Goal: Information Seeking & Learning: Learn about a topic

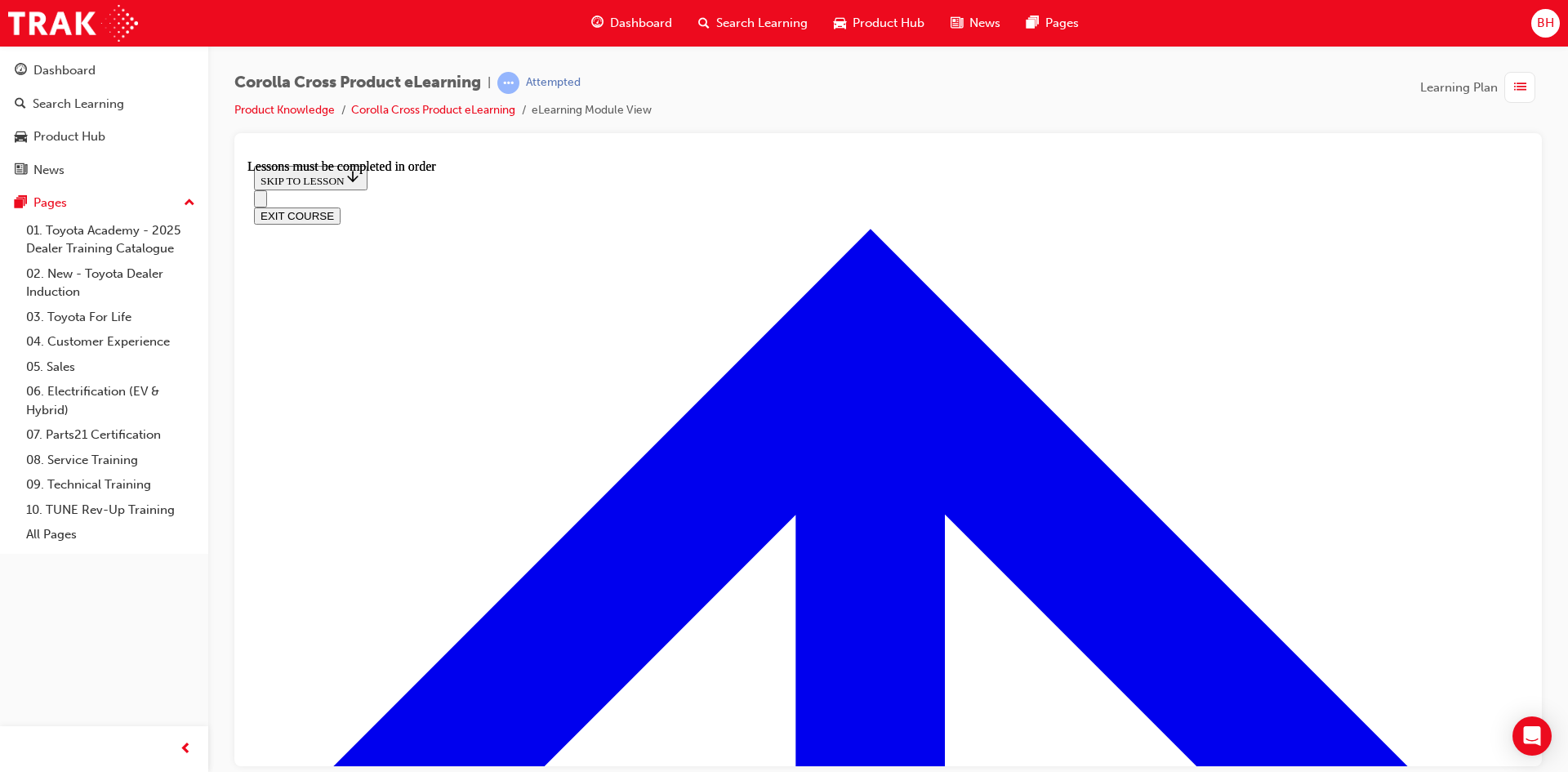
scroll to position [1855, 0]
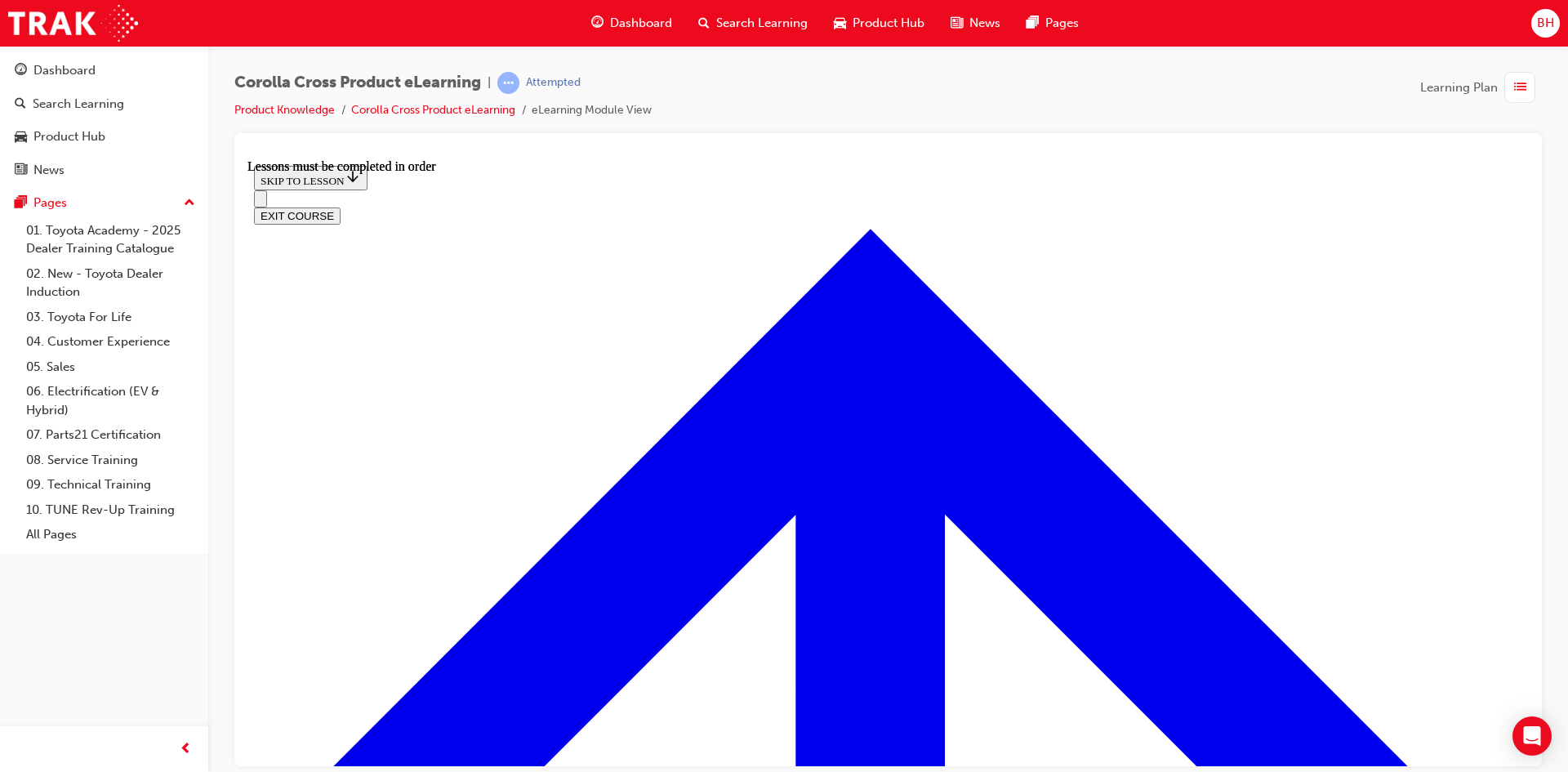
scroll to position [3167, 0]
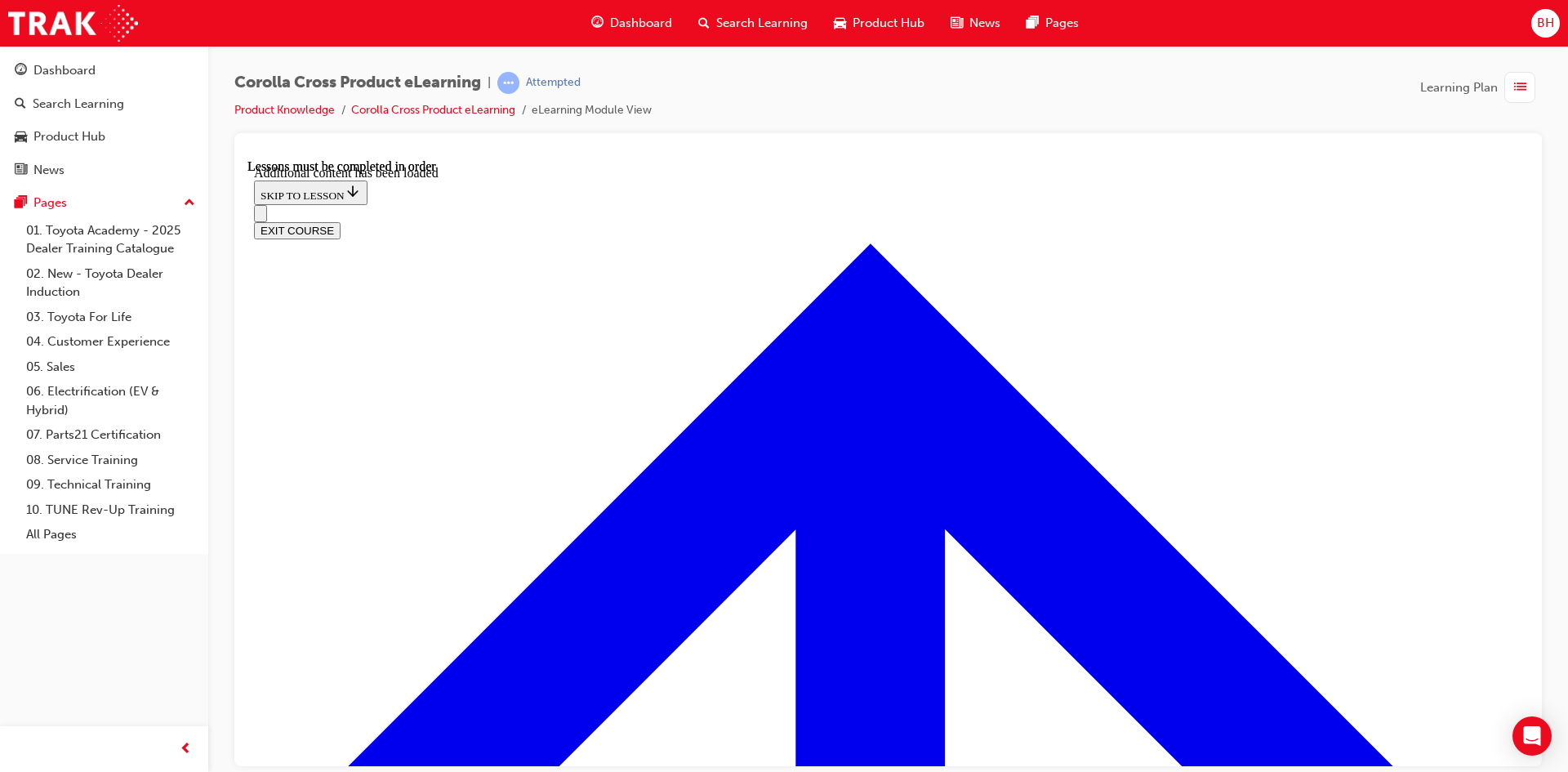
scroll to position [4010, 0]
checkbox input "true"
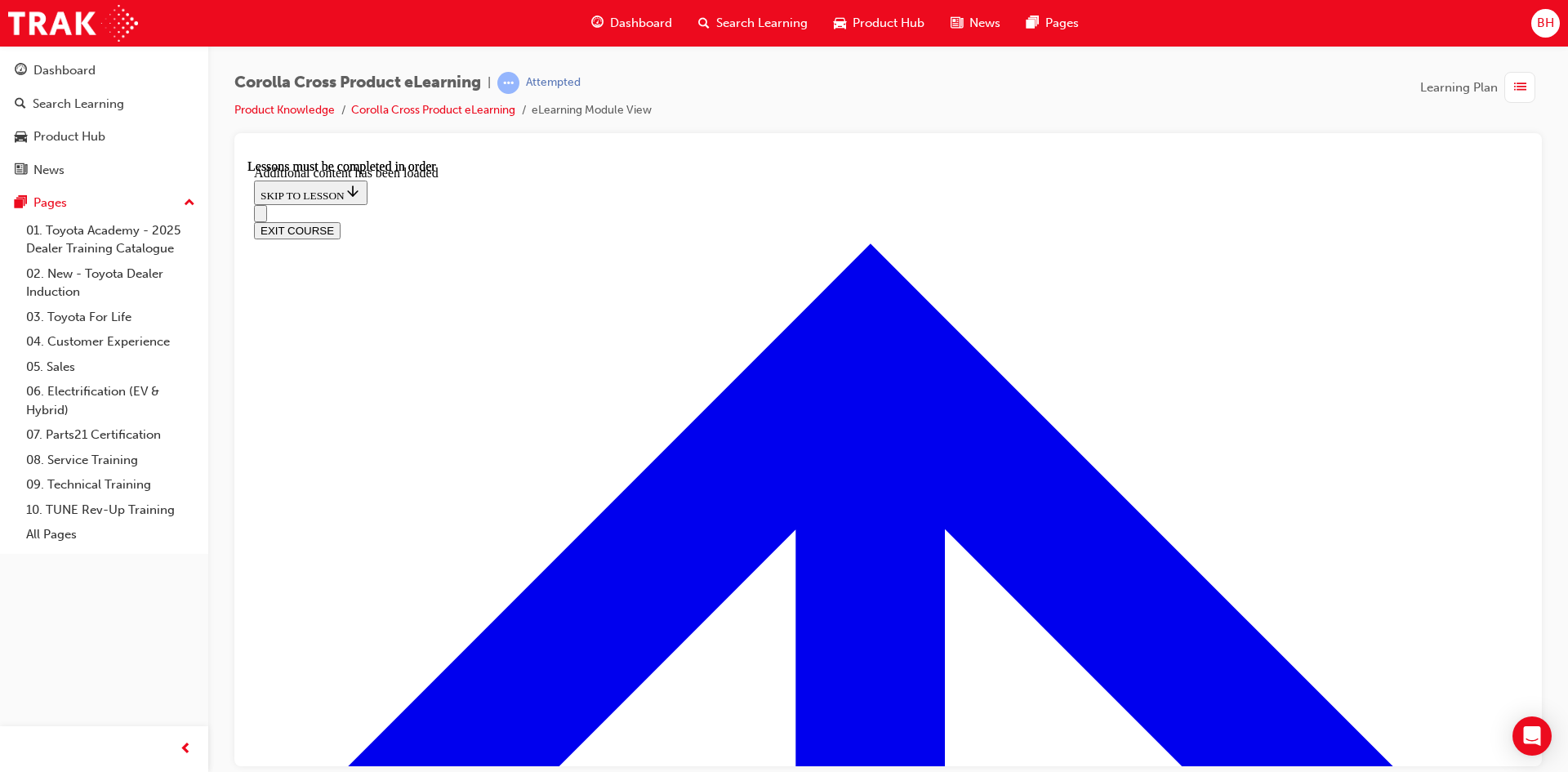
checkbox input "true"
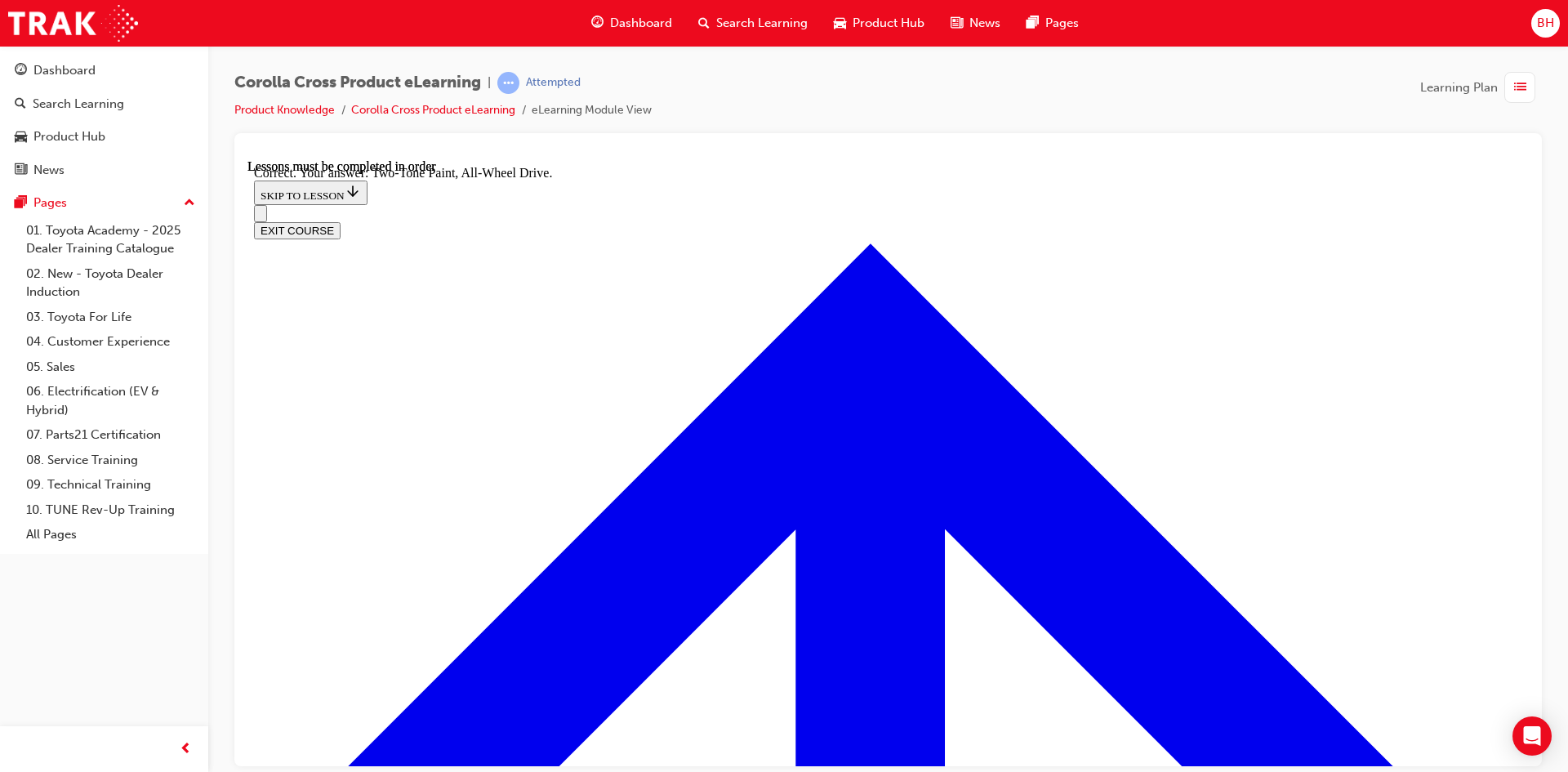
radio input "true"
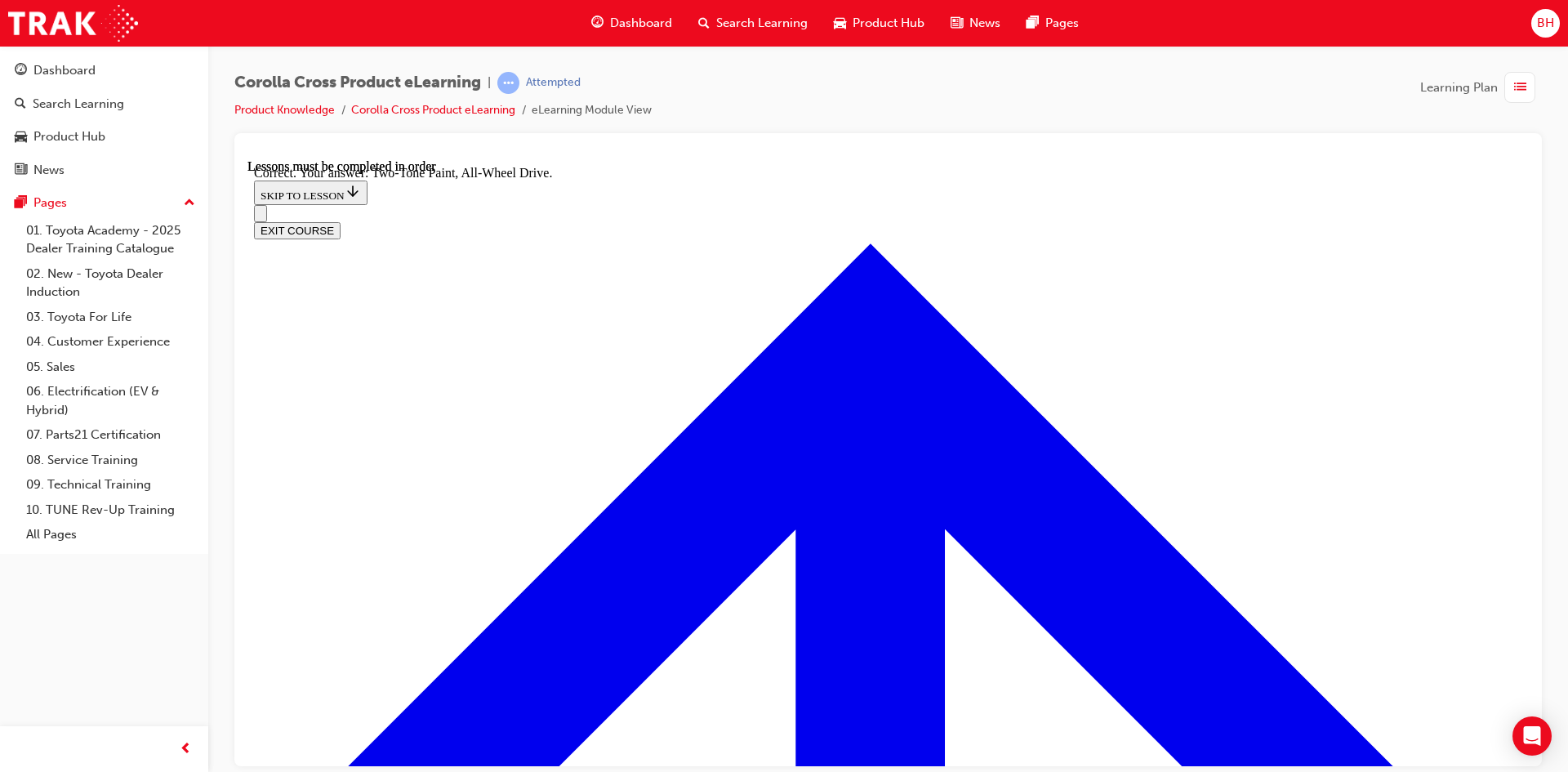
radio input "true"
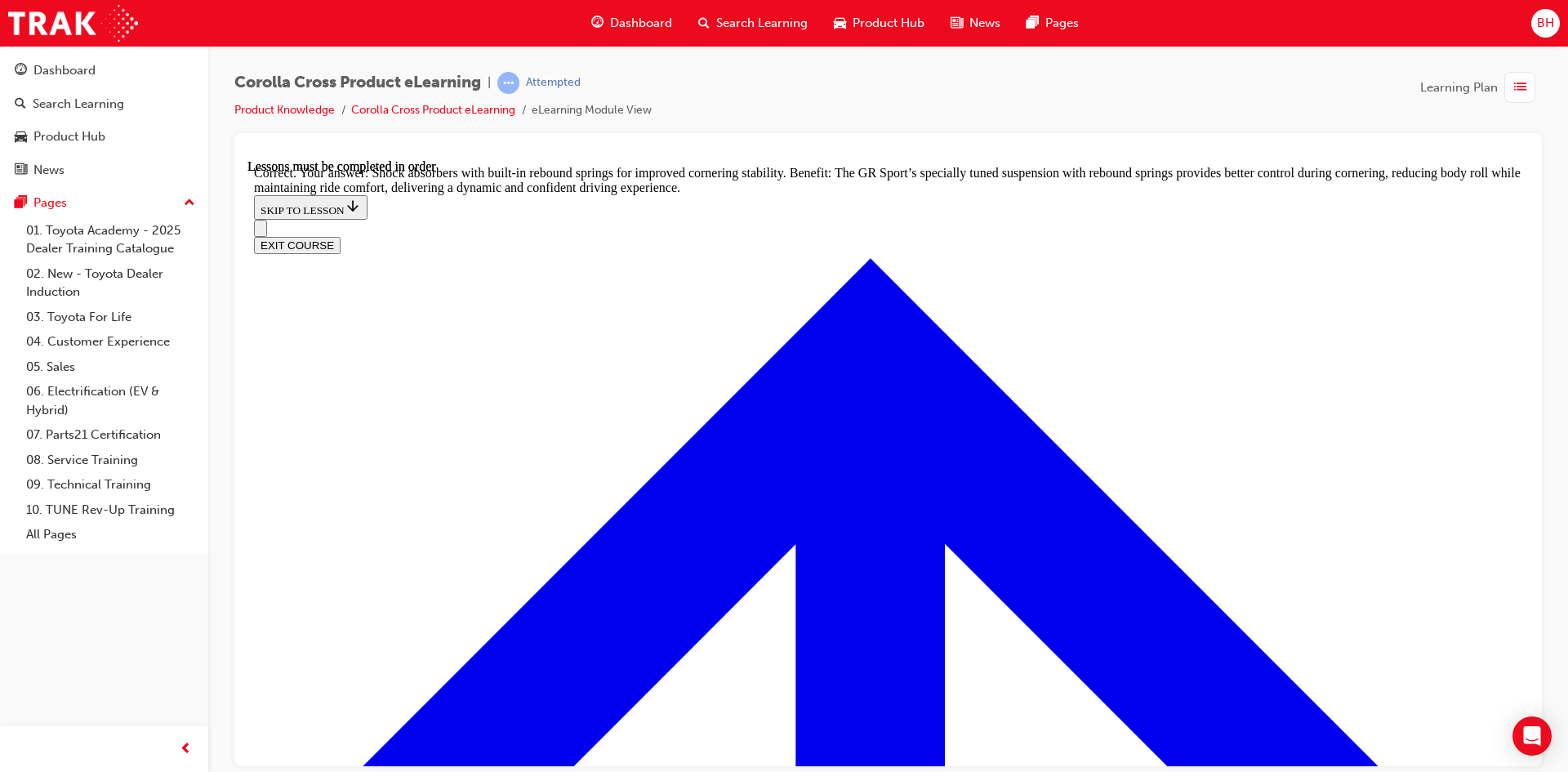
scroll to position [5154, 0]
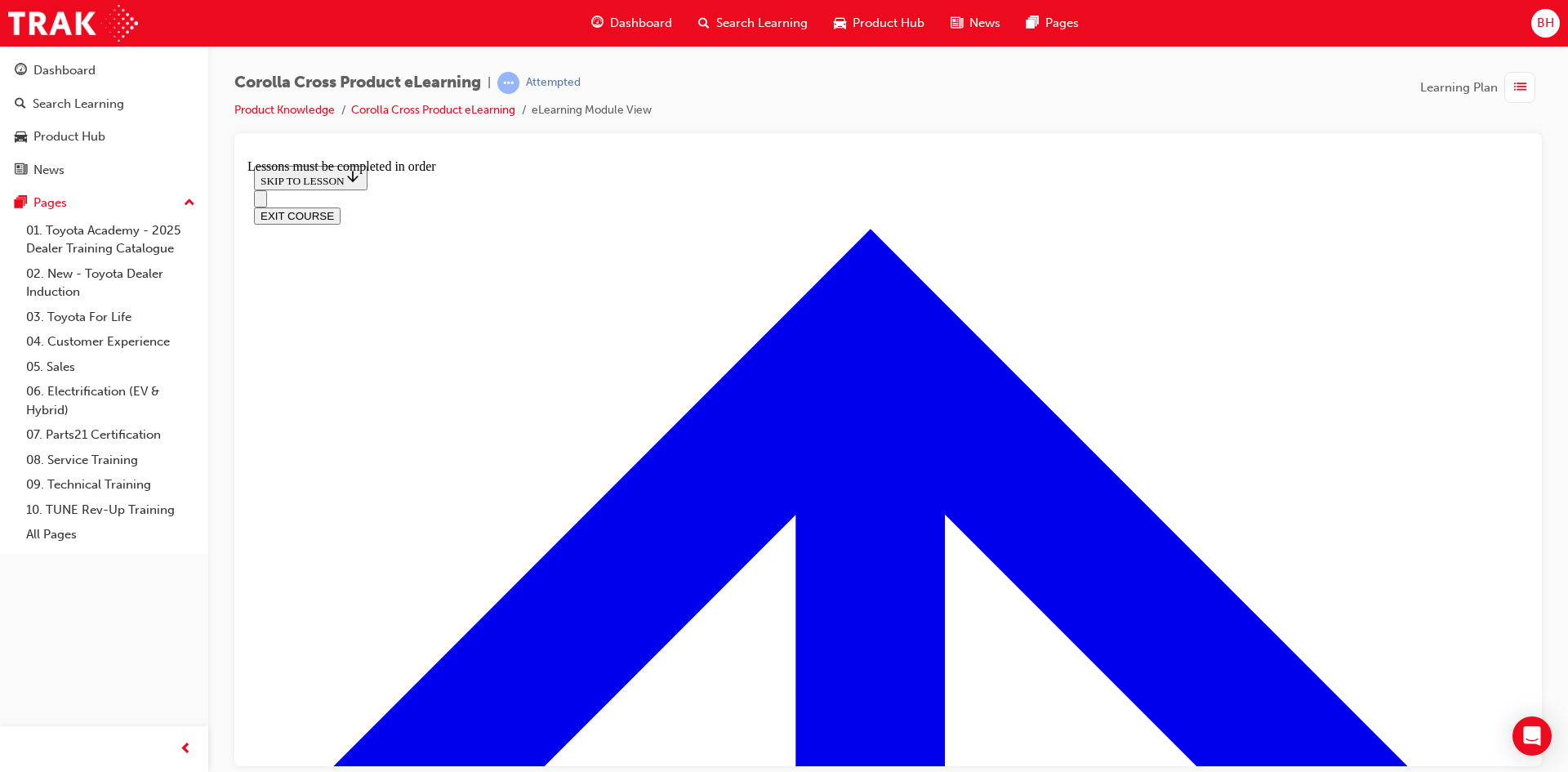
scroll to position [874, 0]
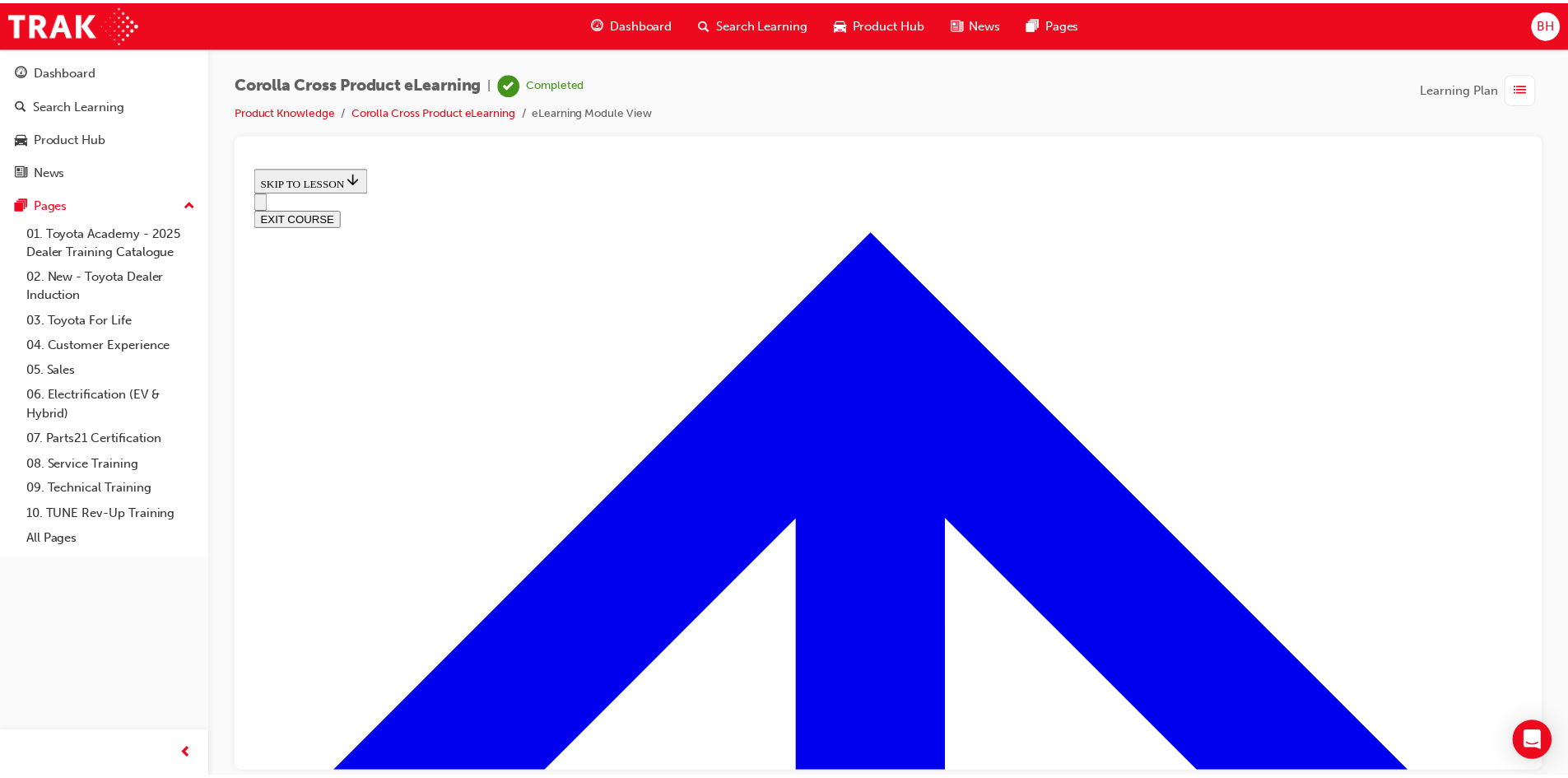
scroll to position [652, 0]
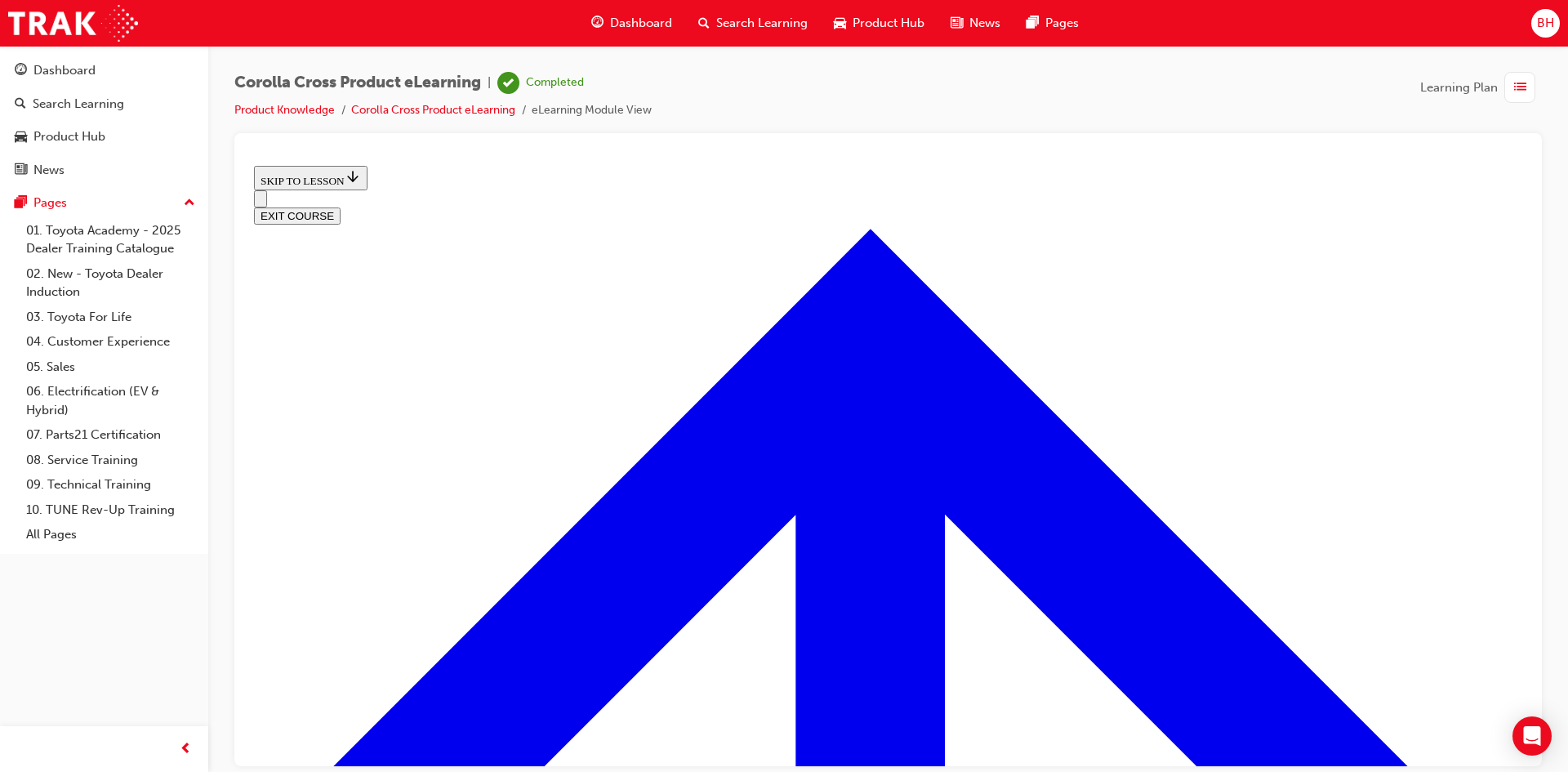
click at [635, 18] on span "Dashboard" at bounding box center [641, 23] width 62 height 19
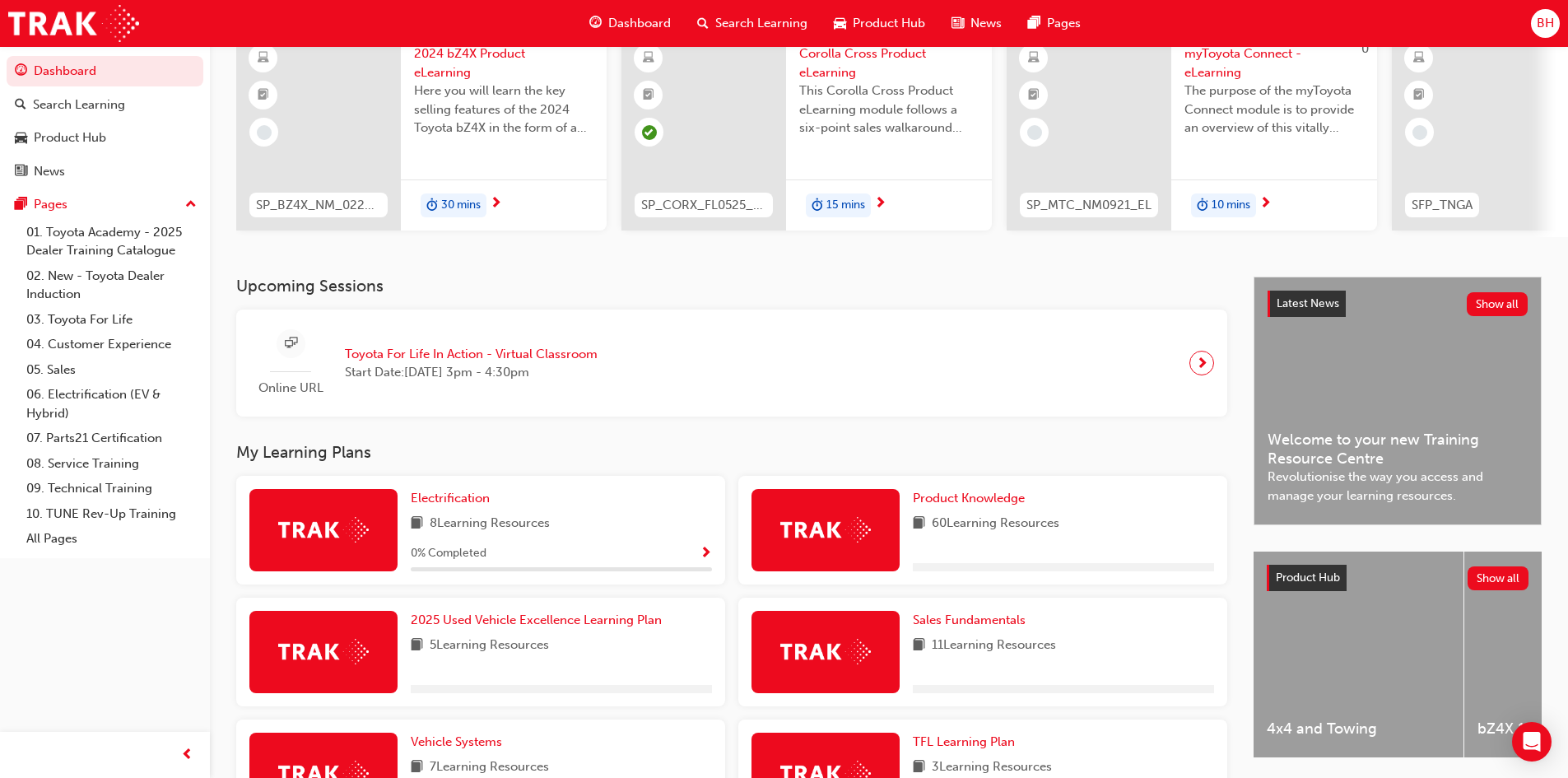
scroll to position [82, 0]
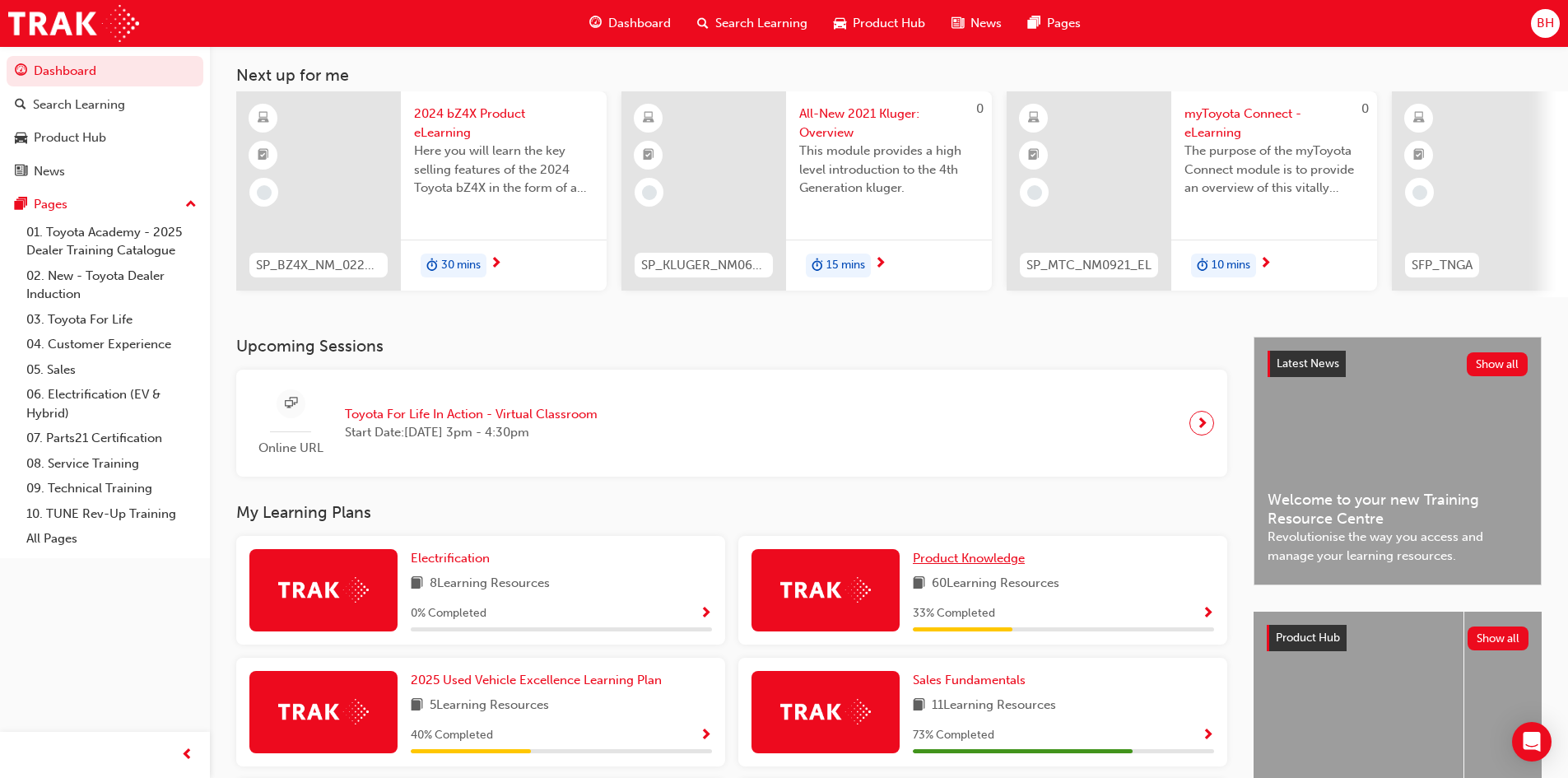
click at [974, 566] on span "Product Knowledge" at bounding box center [969, 558] width 112 height 15
